Goal: Task Accomplishment & Management: Use online tool/utility

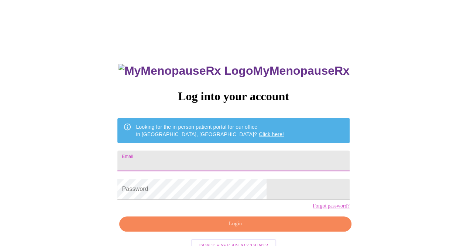
click at [182, 156] on input "Email" at bounding box center [233, 160] width 232 height 21
type input "[EMAIL_ADDRESS][DOMAIN_NAME]"
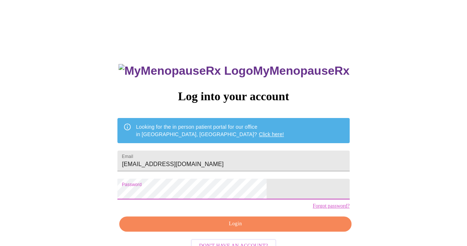
click at [222, 228] on span "Login" at bounding box center [235, 223] width 215 height 9
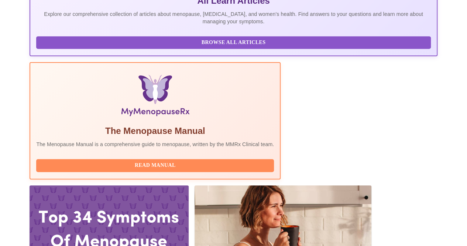
scroll to position [259, 0]
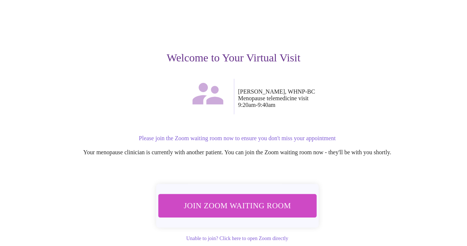
scroll to position [62, 0]
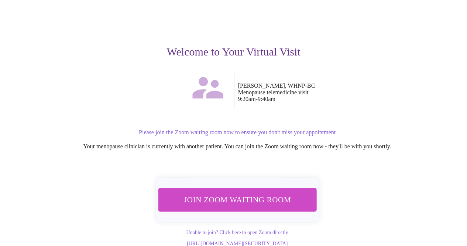
click at [224, 192] on span "Join Zoom Waiting Room" at bounding box center [237, 199] width 140 height 14
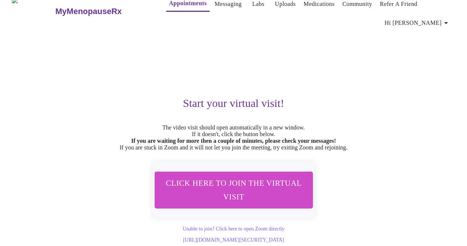
scroll to position [17, 0]
